Goal: Task Accomplishment & Management: Manage account settings

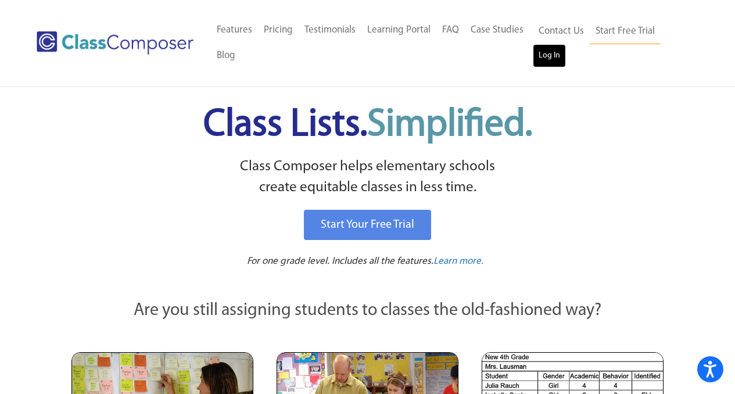
click at [546, 48] on link "Log In" at bounding box center [549, 55] width 33 height 23
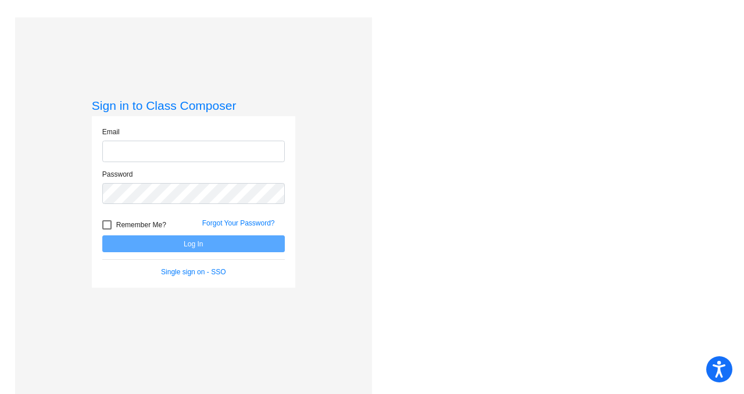
type input "[EMAIL_ADDRESS][DOMAIN_NAME]"
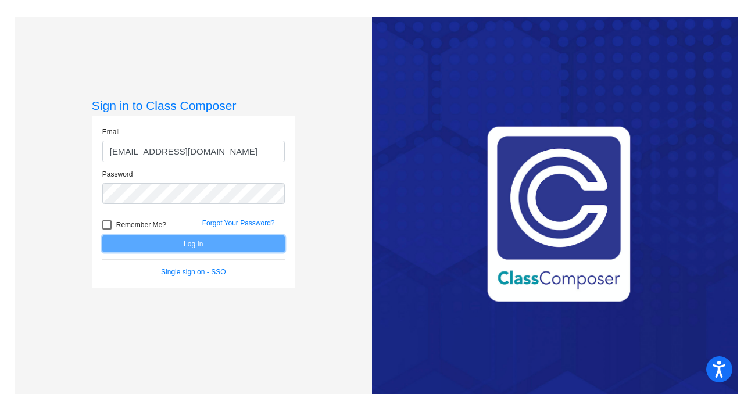
click at [232, 243] on button "Log In" at bounding box center [193, 243] width 182 height 17
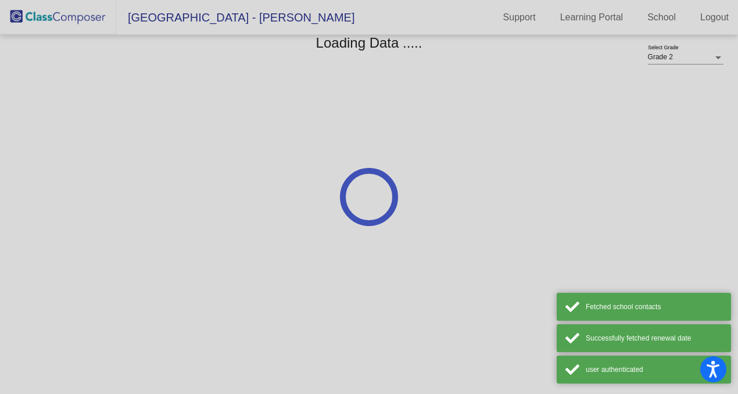
click at [232, 243] on div at bounding box center [369, 197] width 738 height 394
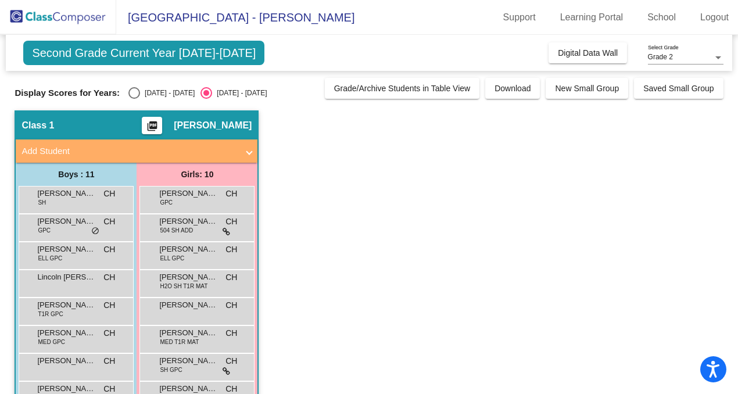
click at [132, 91] on div "Select an option" at bounding box center [134, 93] width 12 height 12
click at [134, 99] on input "[DATE] - [DATE]" at bounding box center [134, 99] width 1 height 1
radio input "true"
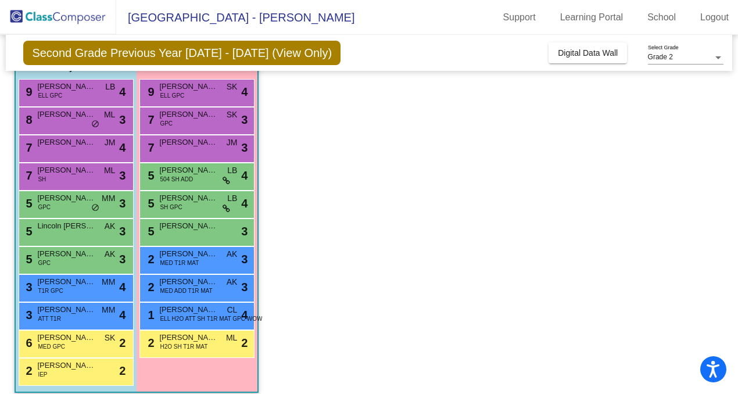
scroll to position [103, 0]
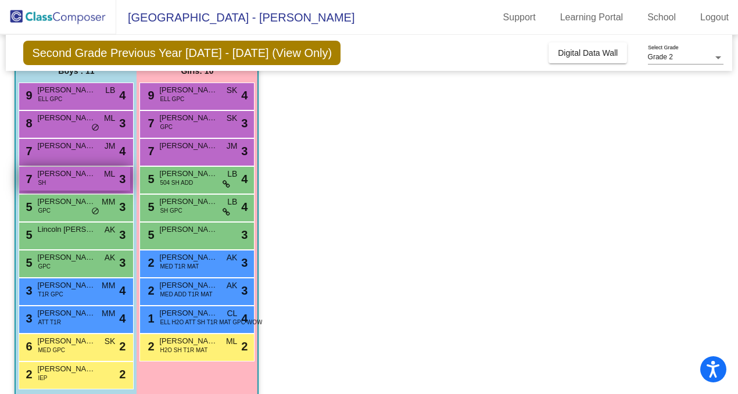
click at [91, 184] on div "7 [PERSON_NAME] SH ML lock do_not_disturb_alt 3" at bounding box center [74, 179] width 111 height 24
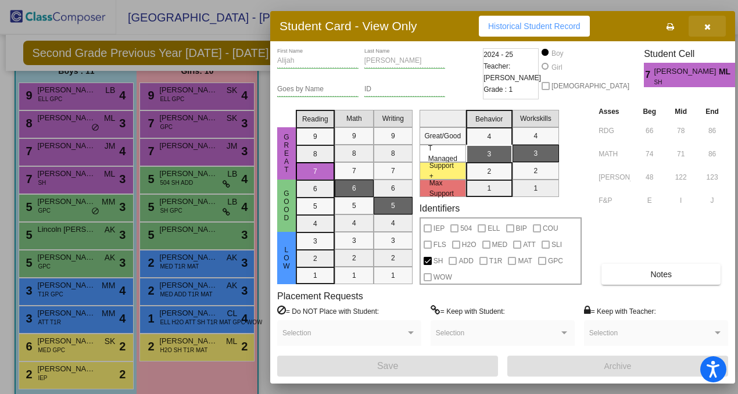
click at [706, 26] on icon "button" at bounding box center [707, 27] width 6 height 8
